Goal: Information Seeking & Learning: Understand process/instructions

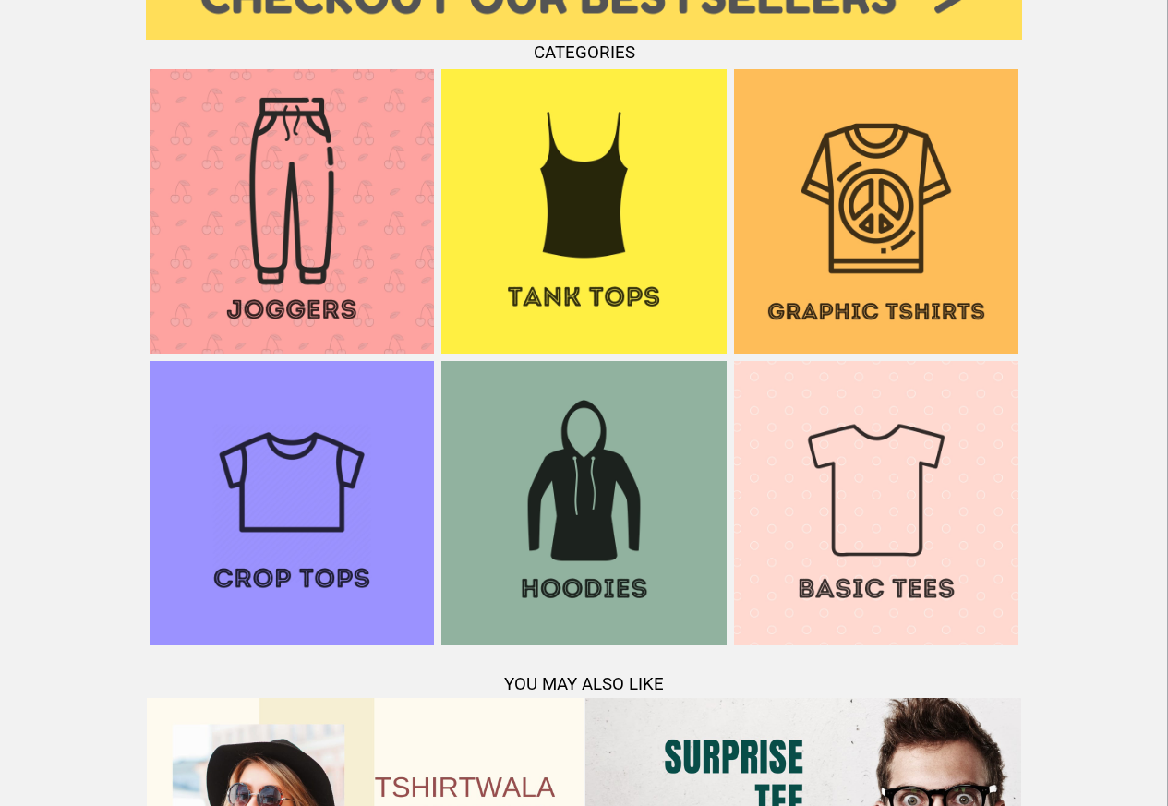
scroll to position [1782, 0]
